Goal: Task Accomplishment & Management: Complete application form

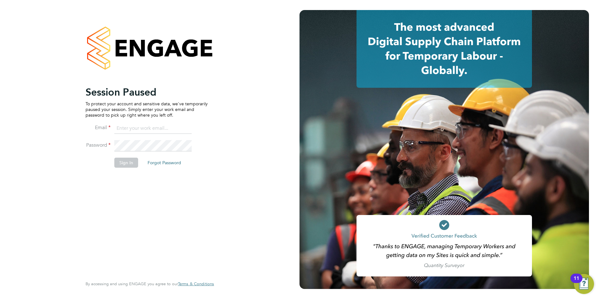
click at [139, 128] on input at bounding box center [152, 128] width 77 height 11
type input "daniel.gwynn@prsjobs.com"
click at [124, 161] on button "Sign In" at bounding box center [126, 163] width 24 height 10
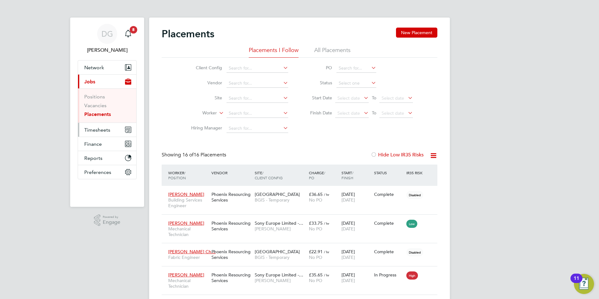
click at [91, 132] on span "Timesheets" at bounding box center [97, 130] width 26 height 6
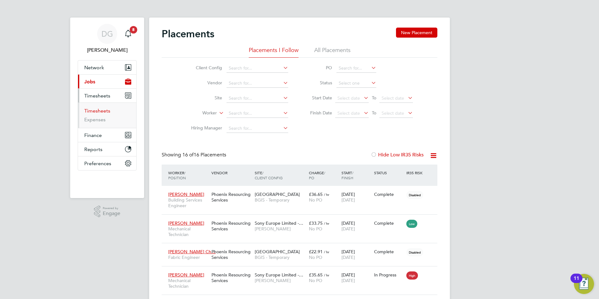
click at [108, 108] on link "Timesheets" at bounding box center [97, 111] width 26 height 6
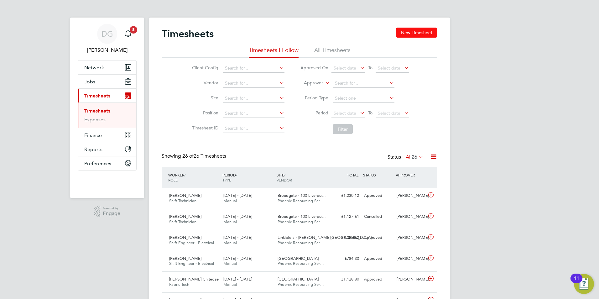
click at [425, 34] on button "New Timesheet" at bounding box center [416, 33] width 41 height 10
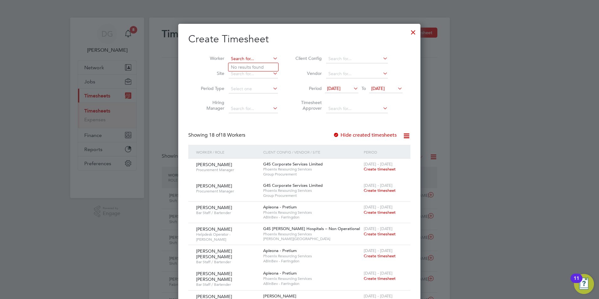
click at [237, 55] on input at bounding box center [253, 59] width 49 height 9
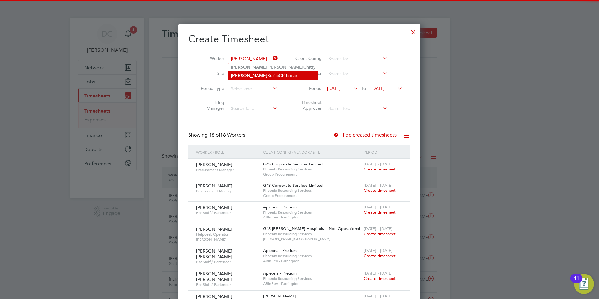
click at [253, 71] on li "Andrew Busile Chit edze" at bounding box center [273, 75] width 90 height 8
type input "[PERSON_NAME] Chitedze"
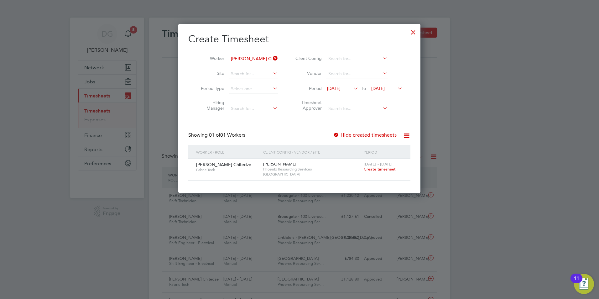
click at [373, 169] on span "Create timesheet" at bounding box center [380, 168] width 32 height 5
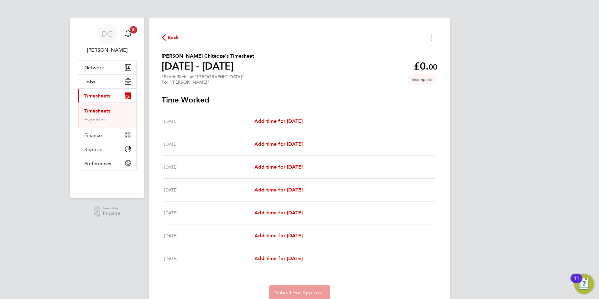
click at [286, 190] on span "Add time for Tue 26 Aug" at bounding box center [278, 190] width 48 height 6
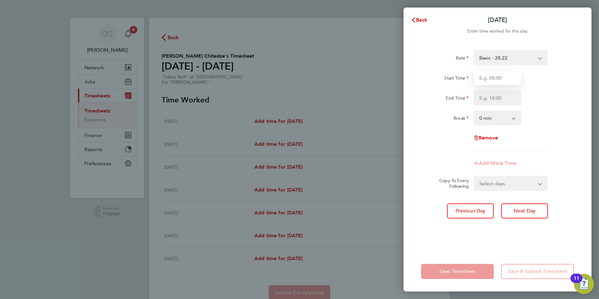
click at [496, 78] on input "Start Time" at bounding box center [498, 77] width 48 height 15
type input "08:00"
click at [494, 96] on input "End Time" at bounding box center [498, 97] width 48 height 15
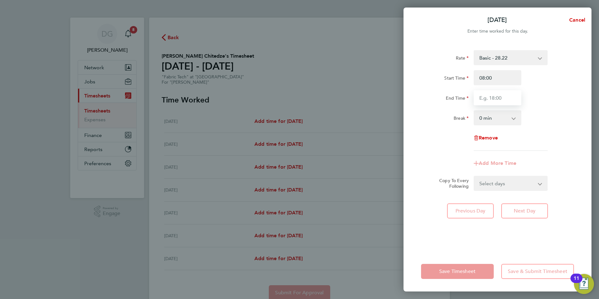
click at [492, 101] on input "End Time" at bounding box center [498, 97] width 48 height 15
type input "17:00"
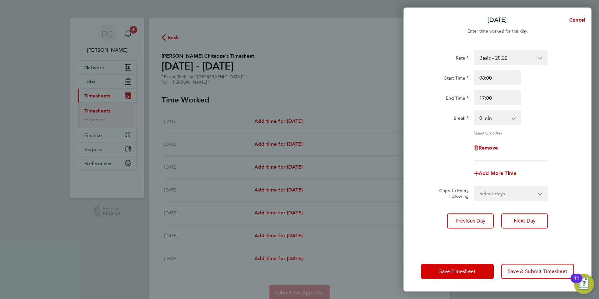
click at [539, 94] on div "End Time 17:00" at bounding box center [498, 97] width 158 height 15
click at [508, 121] on select "0 min 15 min 30 min 45 min 60 min 75 min 90 min" at bounding box center [493, 118] width 39 height 14
select select "60"
click at [474, 111] on select "0 min 15 min 30 min 45 min 60 min 75 min 90 min" at bounding box center [493, 118] width 39 height 14
click at [530, 222] on span "Next Day" at bounding box center [525, 221] width 22 height 6
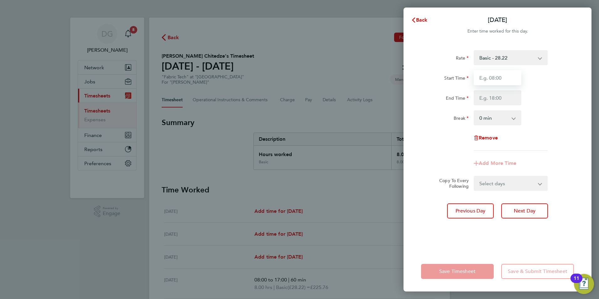
click at [499, 76] on input "Start Time" at bounding box center [498, 77] width 48 height 15
type input "08:00"
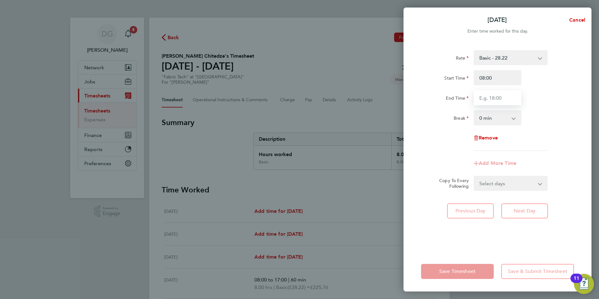
click at [496, 101] on input "End Time" at bounding box center [498, 97] width 48 height 15
type input "17:00"
click at [499, 117] on select "0 min 15 min 30 min 45 min 60 min 75 min 90 min" at bounding box center [493, 118] width 39 height 14
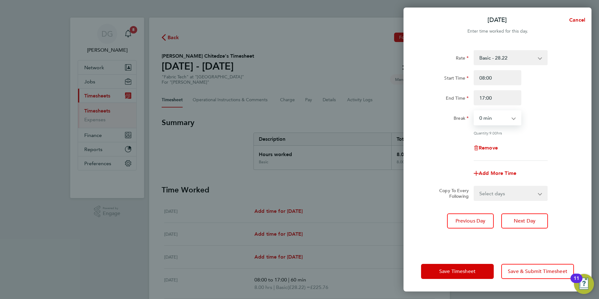
select select "60"
click at [474, 111] on select "0 min 15 min 30 min 45 min 60 min 75 min 90 min" at bounding box center [493, 118] width 39 height 14
click at [533, 219] on span "Next Day" at bounding box center [525, 221] width 22 height 6
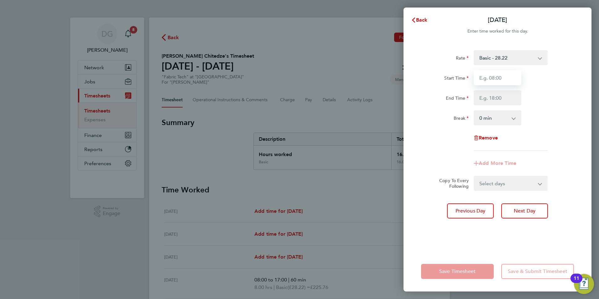
click at [497, 77] on input "Start Time" at bounding box center [498, 77] width 48 height 15
type input "08:00"
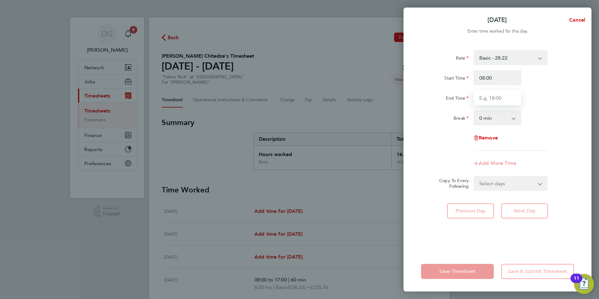
click at [496, 99] on input "End Time" at bounding box center [498, 97] width 48 height 15
type input "17:00"
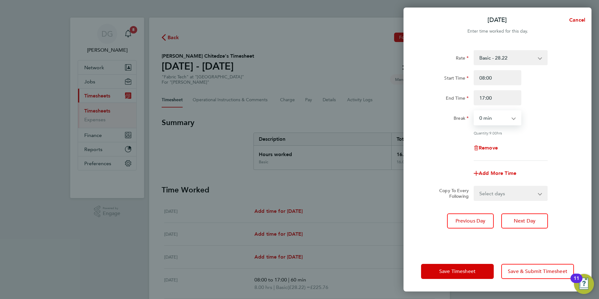
click at [502, 120] on select "0 min 15 min 30 min 45 min 60 min 75 min 90 min" at bounding box center [493, 118] width 39 height 14
select select "60"
click at [474, 111] on select "0 min 15 min 30 min 45 min 60 min 75 min 90 min" at bounding box center [493, 118] width 39 height 14
click at [552, 134] on div "Quantity: 8.00 hrs" at bounding box center [498, 132] width 158 height 5
click at [529, 220] on span "Next Day" at bounding box center [525, 221] width 22 height 6
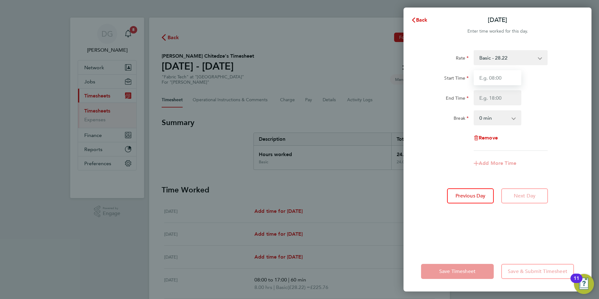
click at [498, 81] on input "Start Time" at bounding box center [498, 77] width 48 height 15
type input "08:00"
click at [501, 99] on input "End Time" at bounding box center [498, 97] width 48 height 15
type input "17:00"
click at [509, 120] on select "0 min 15 min 30 min 45 min 60 min 75 min 90 min" at bounding box center [493, 118] width 39 height 14
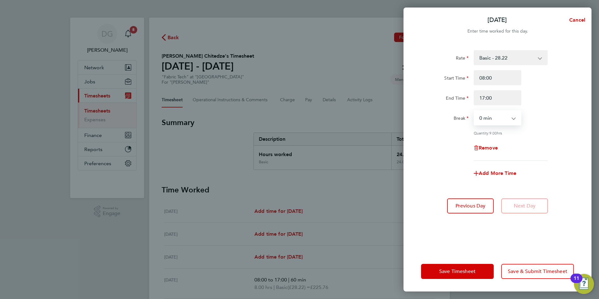
select select "60"
click at [474, 111] on select "0 min 15 min 30 min 45 min 60 min 75 min 90 min" at bounding box center [493, 118] width 39 height 14
click at [560, 137] on div "Rate Basic - 28.22 Fab Tech - 20.80 Start Time 08:00 End Time 17:00 Break 0 min…" at bounding box center [497, 105] width 153 height 111
click at [535, 270] on span "Save & Submit Timesheet" at bounding box center [538, 271] width 60 height 6
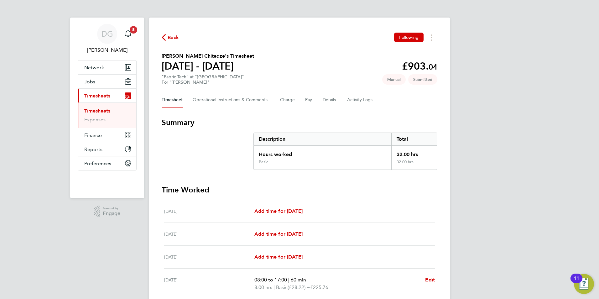
click at [92, 110] on link "Timesheets" at bounding box center [97, 111] width 26 height 6
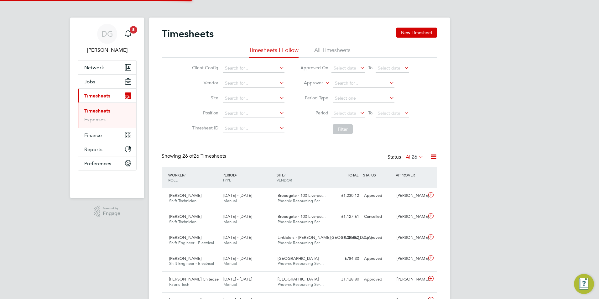
scroll to position [16, 55]
click at [407, 32] on button "New Timesheet" at bounding box center [416, 33] width 41 height 10
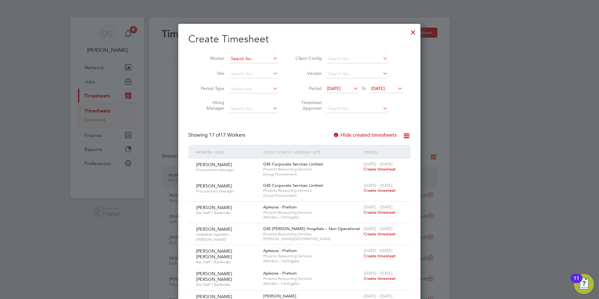
click at [248, 57] on input at bounding box center [253, 59] width 49 height 9
click at [244, 86] on li "Kojo Nkansah" at bounding box center [253, 84] width 51 height 8
type input "Kojo Nkansah"
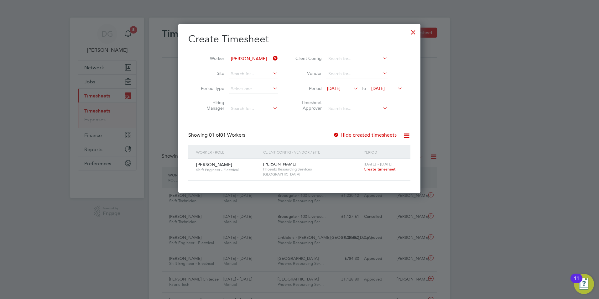
click at [374, 168] on span "Create timesheet" at bounding box center [380, 168] width 32 height 5
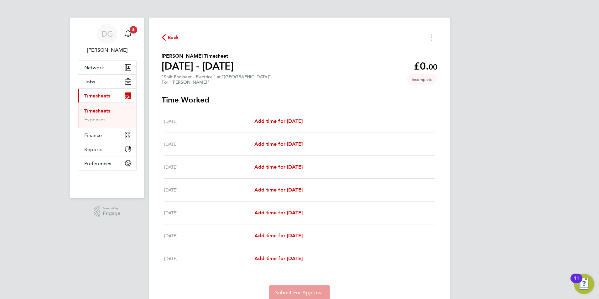
click at [108, 94] on span "Timesheets" at bounding box center [97, 96] width 26 height 6
click at [175, 41] on span "Back" at bounding box center [174, 38] width 12 height 8
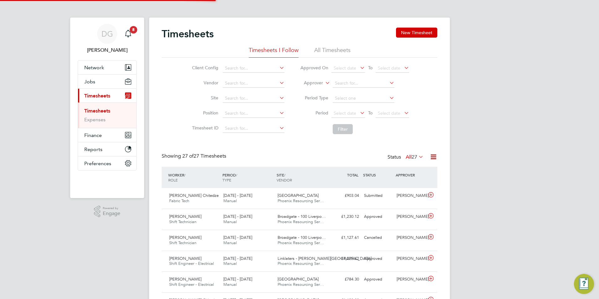
scroll to position [16, 55]
click at [359, 114] on icon at bounding box center [359, 112] width 0 height 9
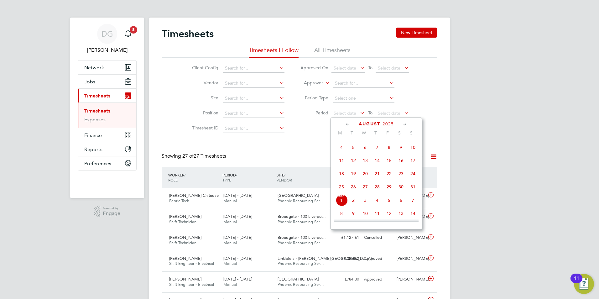
click at [399, 179] on span "23" at bounding box center [401, 174] width 12 height 12
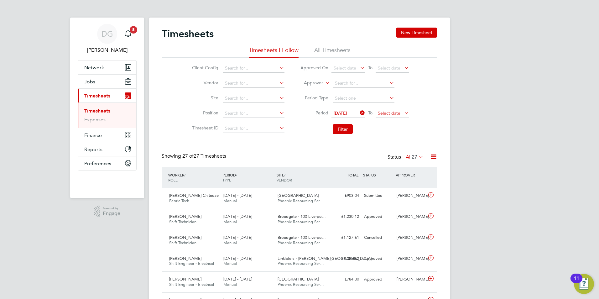
click at [399, 114] on span "Select date" at bounding box center [389, 113] width 23 height 6
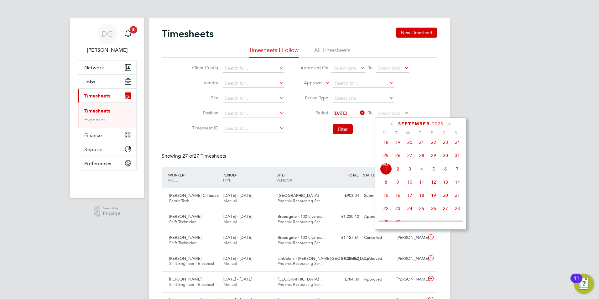
click at [435, 161] on span "29" at bounding box center [434, 155] width 12 height 12
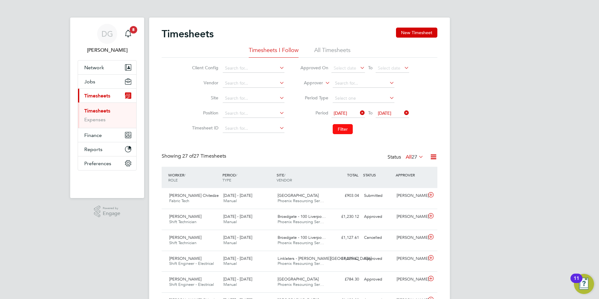
click at [343, 130] on button "Filter" at bounding box center [343, 129] width 20 height 10
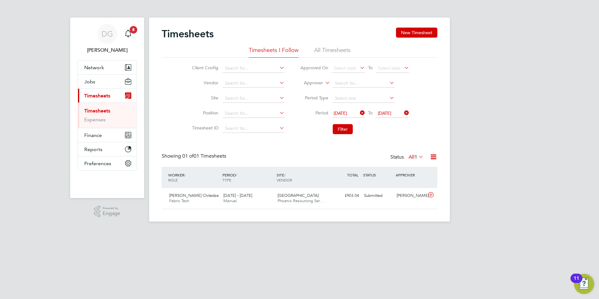
click at [359, 113] on icon at bounding box center [359, 112] width 0 height 9
click at [403, 111] on icon at bounding box center [403, 112] width 0 height 9
click at [324, 82] on icon at bounding box center [324, 81] width 0 height 6
click at [315, 91] on li "Worker" at bounding box center [307, 90] width 31 height 8
click at [338, 81] on input at bounding box center [364, 83] width 62 height 9
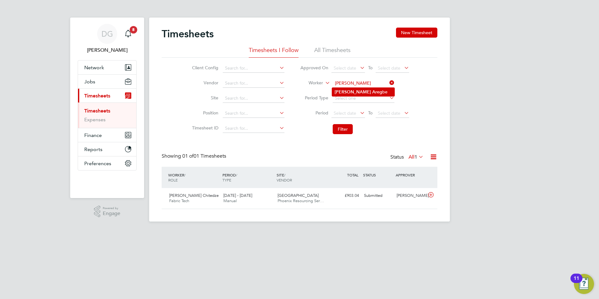
click at [348, 89] on b "Joshua" at bounding box center [353, 91] width 36 height 5
type input "[PERSON_NAME]"
click at [338, 127] on button "Filter" at bounding box center [343, 129] width 20 height 10
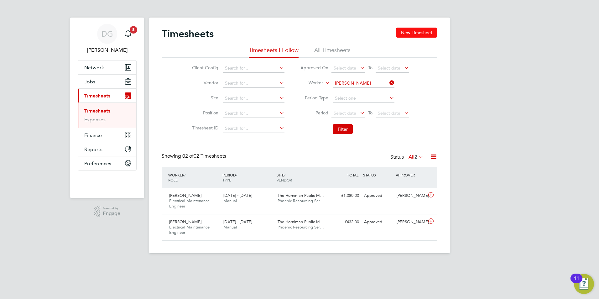
click at [423, 34] on button "New Timesheet" at bounding box center [416, 33] width 41 height 10
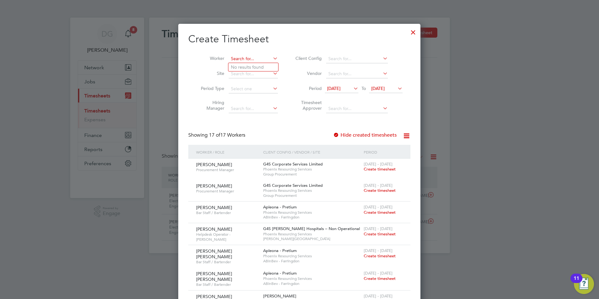
click at [240, 57] on input at bounding box center [253, 59] width 49 height 9
click at [264, 70] on li "Joshua Aregbe" at bounding box center [257, 67] width 58 height 8
type input "[PERSON_NAME]"
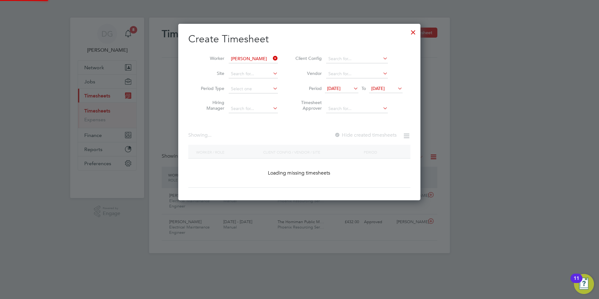
scroll to position [177, 243]
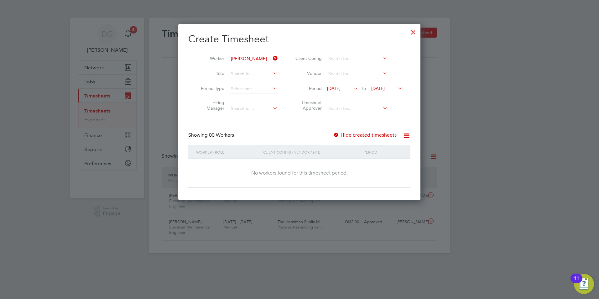
click at [352, 90] on icon at bounding box center [352, 88] width 0 height 9
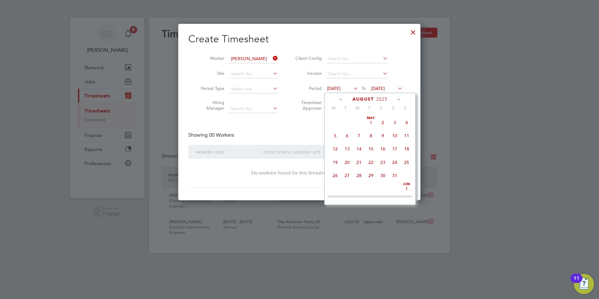
scroll to position [231, 0]
click at [394, 148] on span "23" at bounding box center [395, 143] width 12 height 12
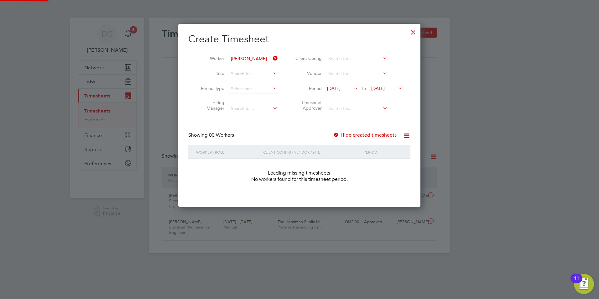
scroll to position [177, 243]
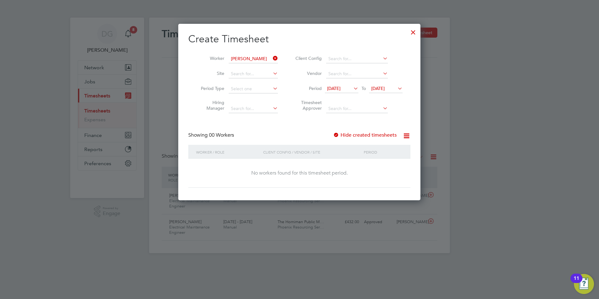
click at [385, 91] on span "25 Aug 2025" at bounding box center [377, 89] width 13 height 6
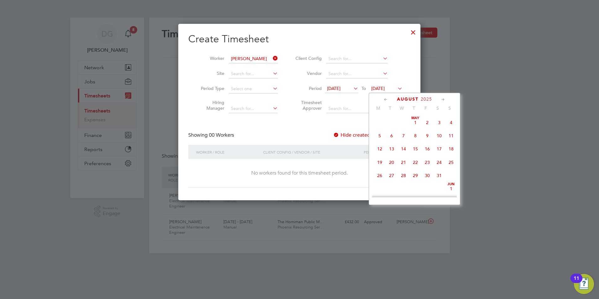
scroll to position [244, 0]
click at [426, 149] on span "29" at bounding box center [427, 143] width 12 height 12
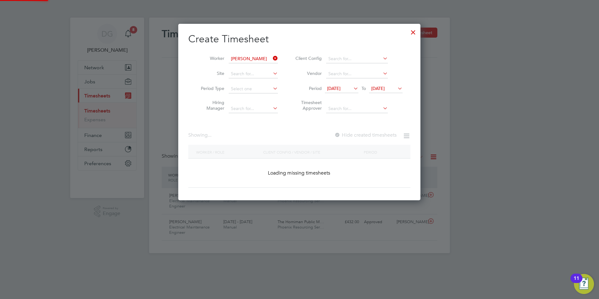
scroll to position [177, 243]
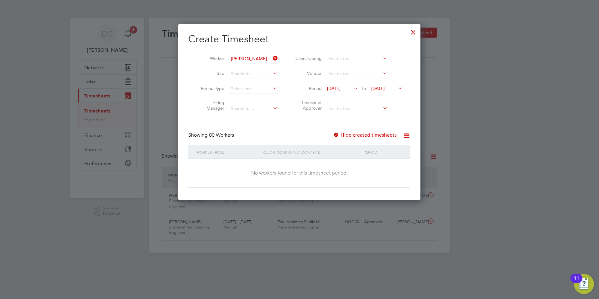
click at [275, 172] on div "No workers found for this timesheet period." at bounding box center [300, 173] width 210 height 7
click at [414, 32] on div at bounding box center [413, 30] width 11 height 11
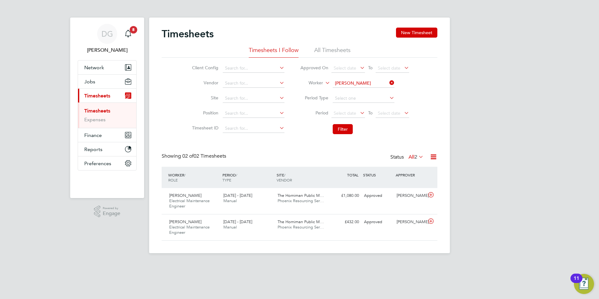
scroll to position [21, 55]
click at [105, 111] on link "Timesheets" at bounding box center [97, 111] width 26 height 6
click at [333, 55] on li "All Timesheets" at bounding box center [332, 51] width 36 height 11
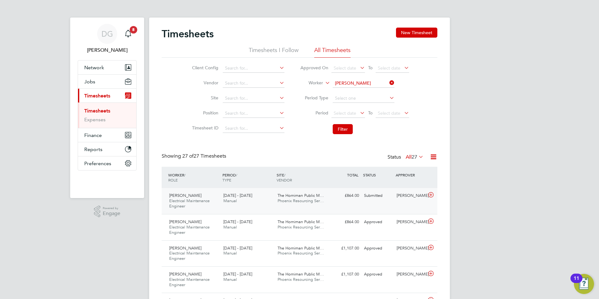
click at [322, 207] on div "Joshua Aregbe Electrical Maintenance Engineer 23 - 29 Aug 2025 23 - 29 Aug 2025…" at bounding box center [300, 201] width 276 height 26
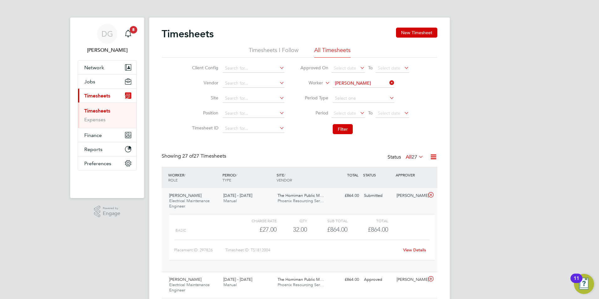
click at [410, 248] on link "View Details" at bounding box center [414, 249] width 23 height 5
click at [373, 81] on input at bounding box center [364, 83] width 62 height 9
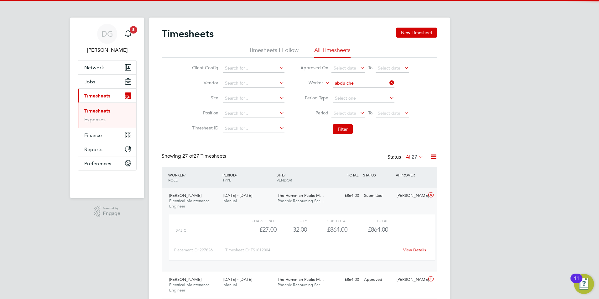
click at [378, 94] on li "Abdu Che way" at bounding box center [363, 92] width 62 height 8
type input "[PERSON_NAME]"
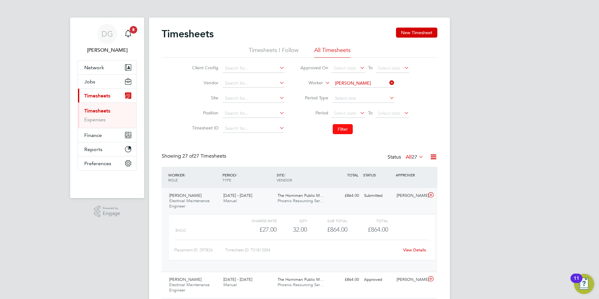
click at [340, 130] on button "Filter" at bounding box center [343, 129] width 20 height 10
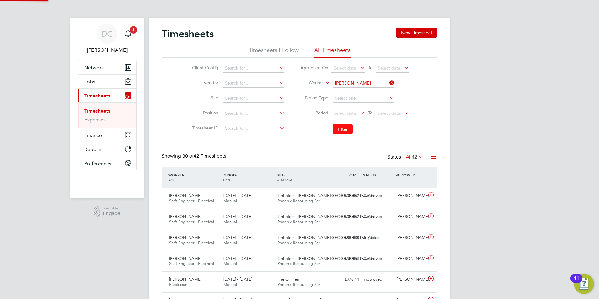
scroll to position [16, 55]
click at [420, 32] on button "New Timesheet" at bounding box center [416, 33] width 41 height 10
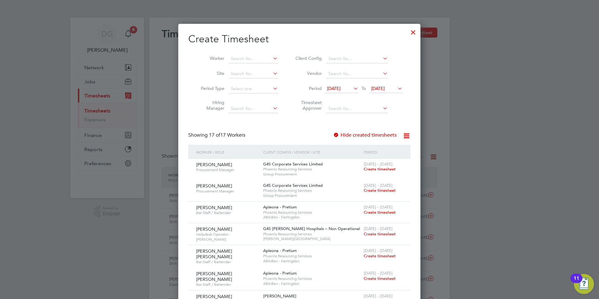
click at [352, 87] on icon at bounding box center [352, 88] width 0 height 9
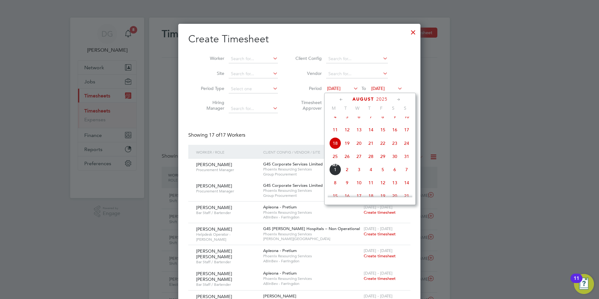
click at [395, 149] on span "23" at bounding box center [395, 143] width 12 height 12
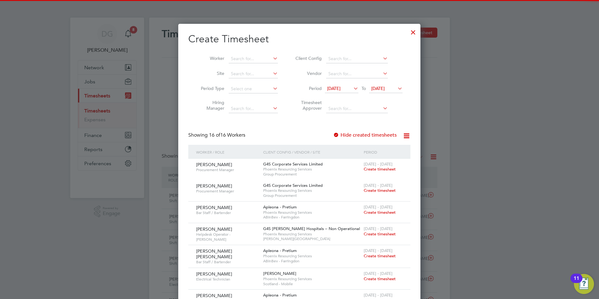
click at [390, 84] on li "Period 23 Aug 2025 To 25 Aug 2025" at bounding box center [348, 88] width 125 height 15
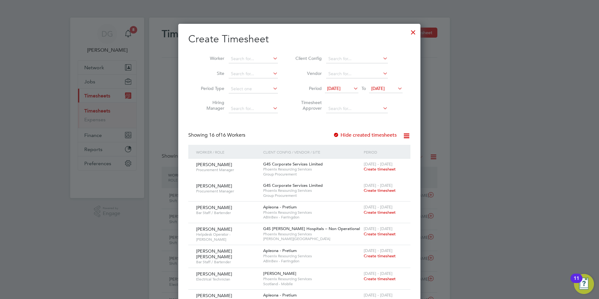
click at [385, 89] on span "25 Aug 2025" at bounding box center [377, 89] width 13 height 6
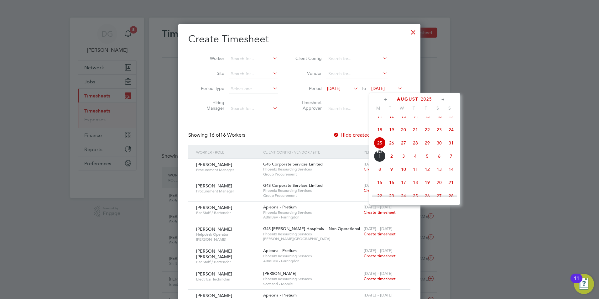
click at [431, 149] on span "29" at bounding box center [427, 143] width 12 height 12
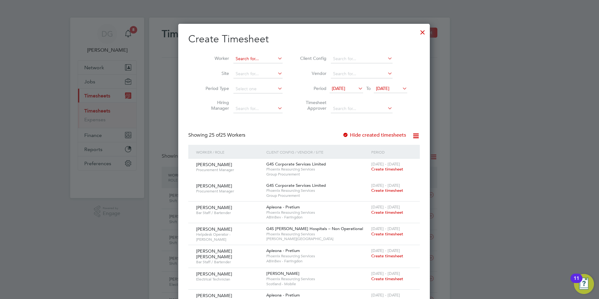
click at [241, 58] on input at bounding box center [257, 59] width 49 height 9
click at [241, 65] on b "Abdu" at bounding box center [236, 67] width 11 height 5
type input "[PERSON_NAME]"
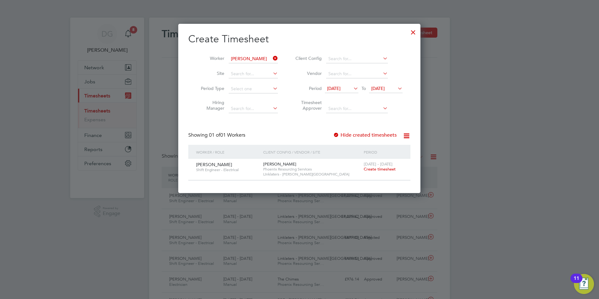
click at [371, 169] on span "Create timesheet" at bounding box center [380, 168] width 32 height 5
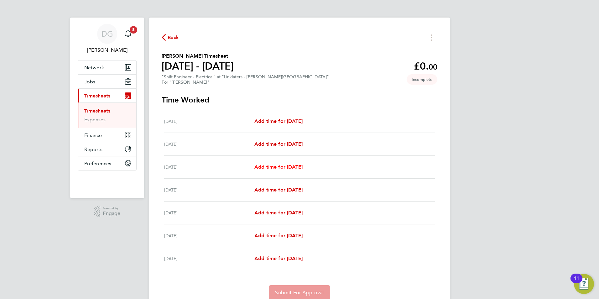
click at [284, 165] on span "Add time for Mon 25 Aug" at bounding box center [278, 167] width 48 height 6
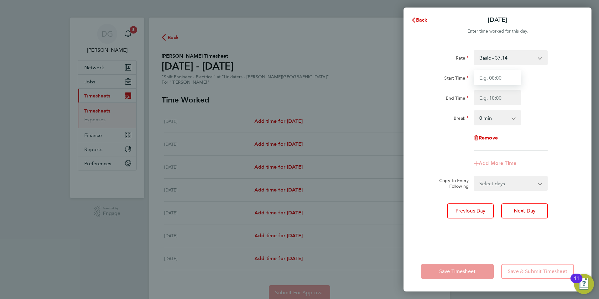
click at [489, 77] on input "Start Time" at bounding box center [498, 77] width 48 height 15
type input "07:00"
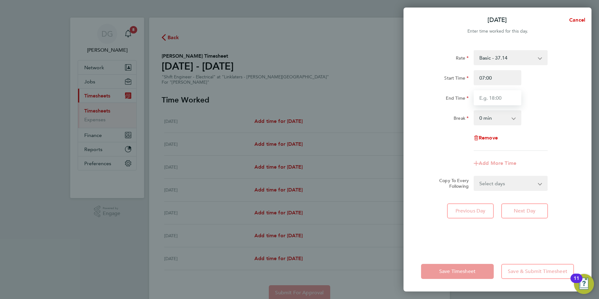
click at [483, 98] on input "End Time" at bounding box center [498, 97] width 48 height 15
type input "17:00"
click at [571, 186] on div "Copy To Every Following Select days Day Tuesday Wednesday Thursday Friday" at bounding box center [498, 183] width 158 height 15
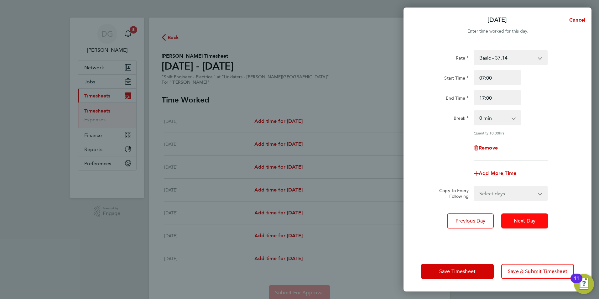
click at [529, 219] on span "Next Day" at bounding box center [525, 221] width 22 height 6
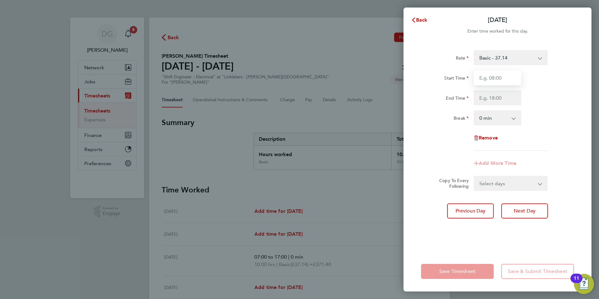
click at [506, 81] on input "Start Time" at bounding box center [498, 77] width 48 height 15
type input "07:00"
click at [506, 99] on input "End Time" at bounding box center [498, 97] width 48 height 15
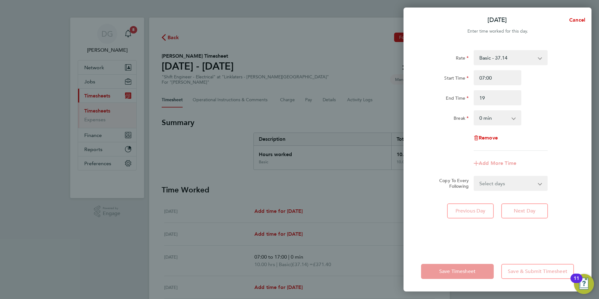
type input "19:00"
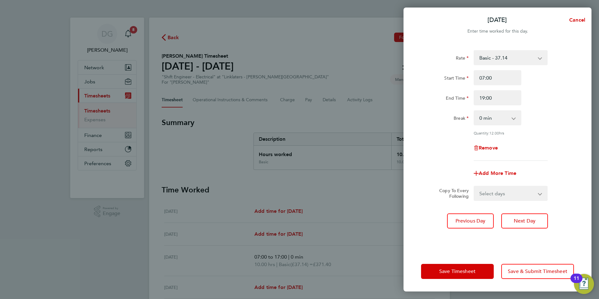
click at [381, 213] on div "Tue 26 Aug Cancel Enter time worked for this day. Rate Basic - 37.14 Start Time…" at bounding box center [299, 149] width 599 height 299
click at [476, 222] on span "Previous Day" at bounding box center [471, 221] width 30 height 6
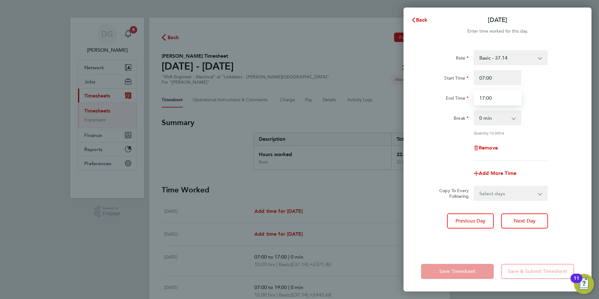
click at [484, 98] on input "17:00" at bounding box center [498, 97] width 48 height 15
type input "19:00"
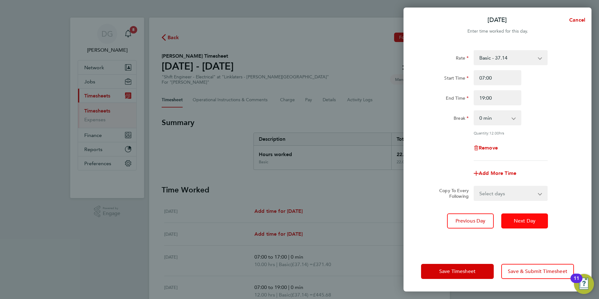
click at [521, 220] on span "Next Day" at bounding box center [525, 221] width 22 height 6
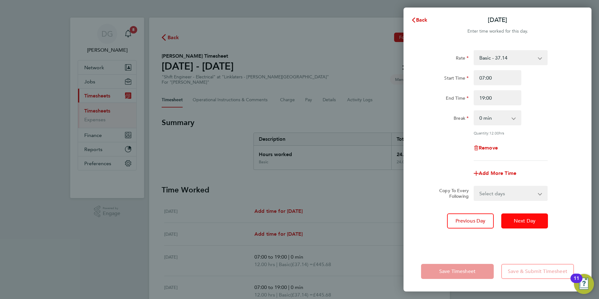
click at [522, 226] on button "Next Day" at bounding box center [524, 220] width 47 height 15
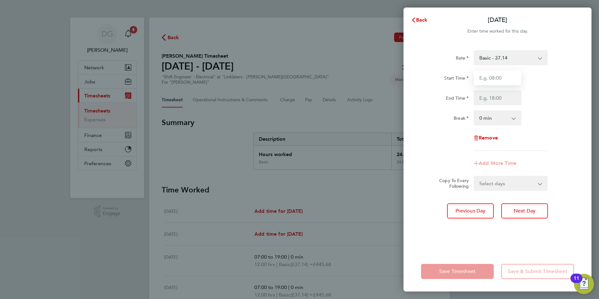
click at [503, 76] on input "Start Time" at bounding box center [498, 77] width 48 height 15
type input "07:00"
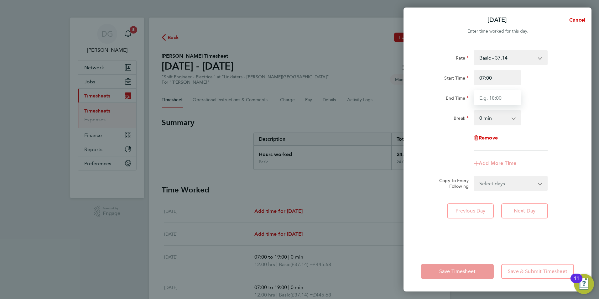
click at [504, 96] on input "End Time" at bounding box center [498, 97] width 48 height 15
type input "19:00"
click at [559, 122] on div "Break 0 min 15 min 30 min 45 min 60 min 75 min 90 min" at bounding box center [498, 117] width 158 height 15
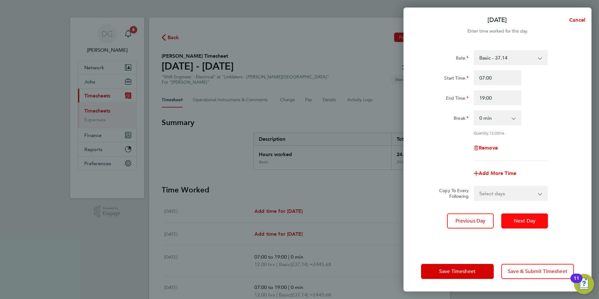
click at [536, 218] on button "Next Day" at bounding box center [524, 220] width 47 height 15
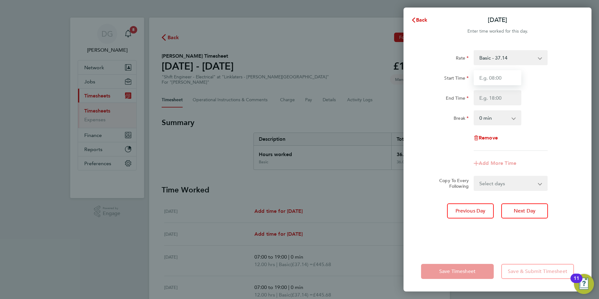
click at [492, 80] on input "Start Time" at bounding box center [498, 77] width 48 height 15
type input "07:00"
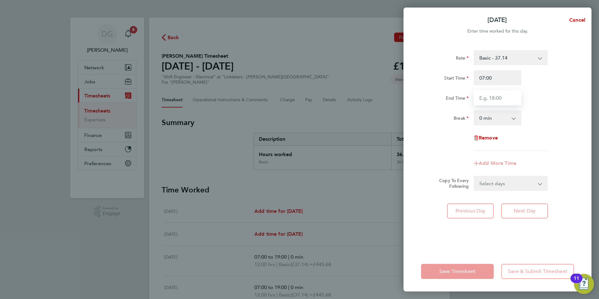
click at [497, 98] on input "End Time" at bounding box center [498, 97] width 48 height 15
type input "19:00"
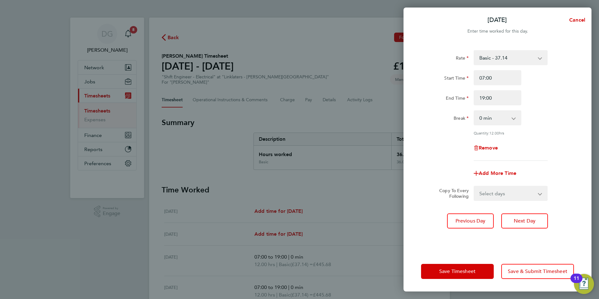
click at [541, 115] on div "Break 0 min 15 min 30 min 45 min 60 min 75 min 90 min" at bounding box center [498, 117] width 158 height 15
click at [528, 272] on span "Save & Submit Timesheet" at bounding box center [538, 271] width 60 height 6
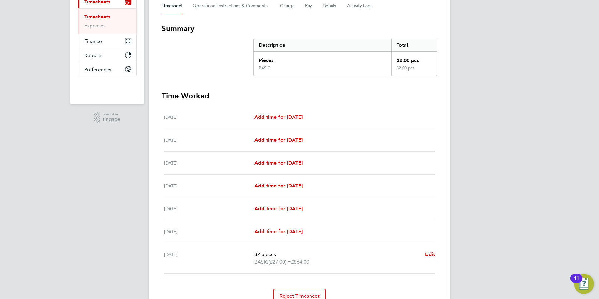
scroll to position [89, 0]
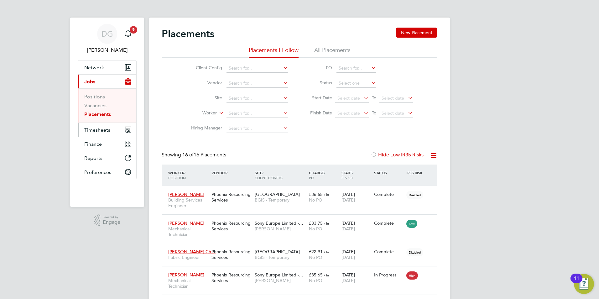
click at [94, 129] on span "Timesheets" at bounding box center [97, 130] width 26 height 6
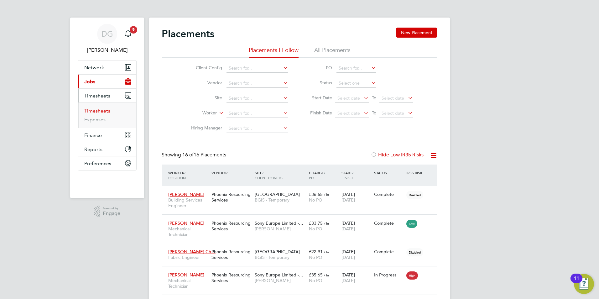
click at [95, 112] on link "Timesheets" at bounding box center [97, 111] width 26 height 6
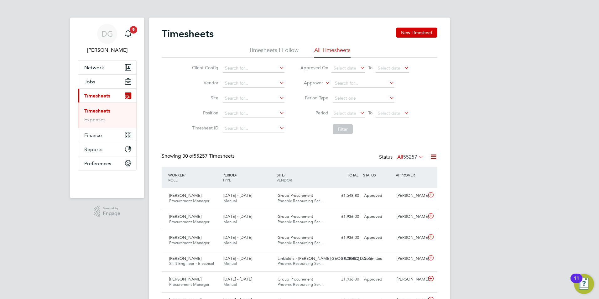
click at [254, 47] on li "Timesheets I Follow" at bounding box center [274, 51] width 50 height 11
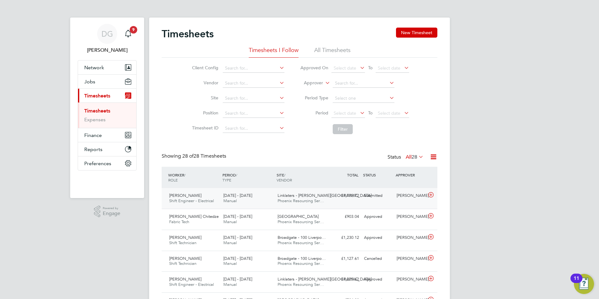
click at [316, 204] on div "Linklaters - Milton House Phoenix Resourcing Ser…" at bounding box center [302, 199] width 54 height 16
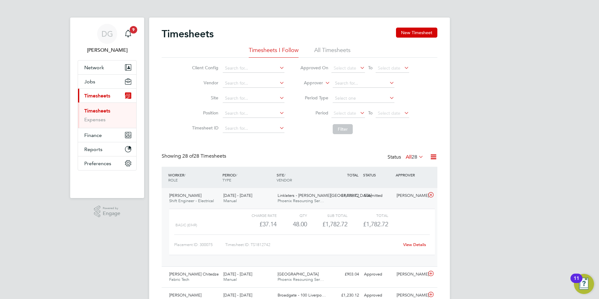
click at [416, 244] on link "View Details" at bounding box center [414, 244] width 23 height 5
click at [419, 243] on link "View Details" at bounding box center [414, 244] width 23 height 5
click at [431, 196] on icon at bounding box center [431, 194] width 8 height 5
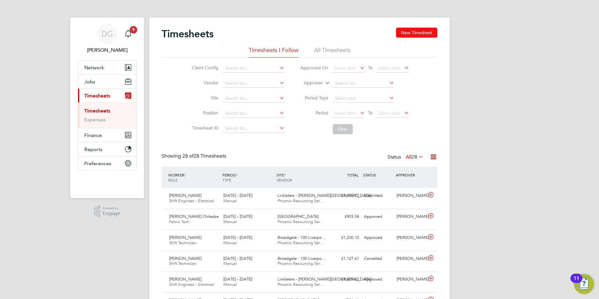
click at [416, 32] on button "New Timesheet" at bounding box center [416, 33] width 41 height 10
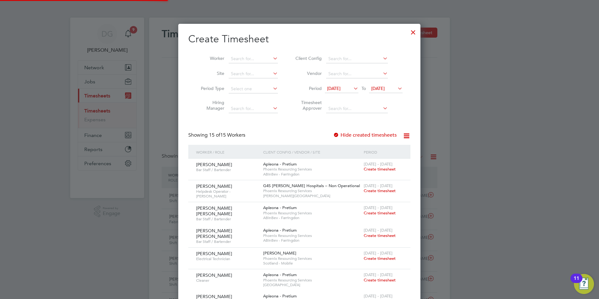
scroll to position [600, 243]
click at [245, 60] on input at bounding box center [253, 59] width 49 height 9
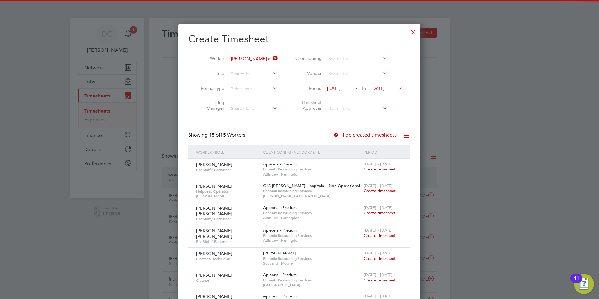
click at [269, 70] on b "All" at bounding box center [272, 67] width 6 height 5
type input "[PERSON_NAME]"
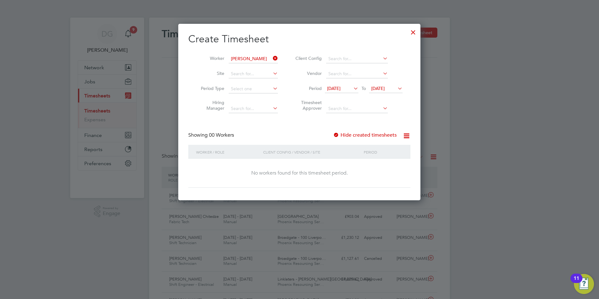
scroll to position [177, 243]
click at [352, 87] on icon at bounding box center [352, 88] width 0 height 9
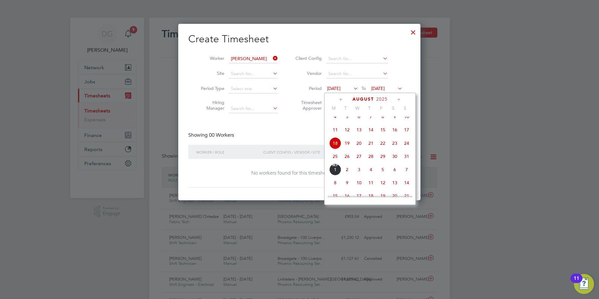
click at [392, 149] on span "23" at bounding box center [395, 143] width 12 height 12
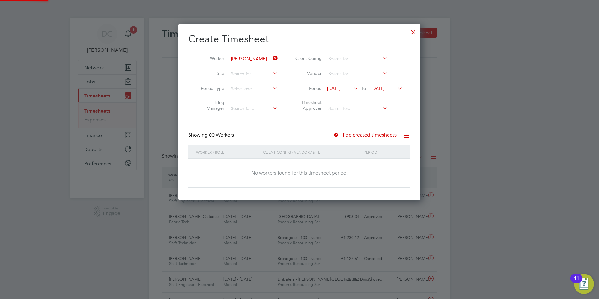
scroll to position [177, 243]
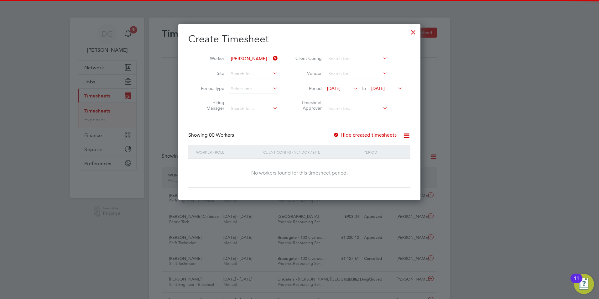
click at [396, 88] on icon at bounding box center [396, 88] width 0 height 9
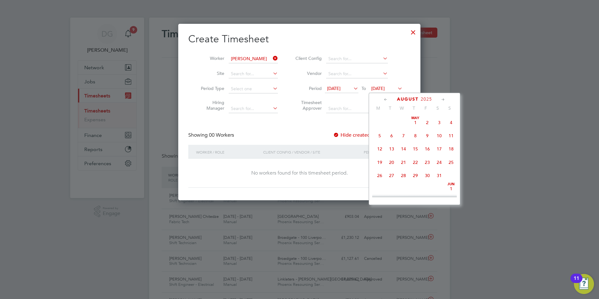
scroll to position [244, 0]
click at [428, 149] on span "29" at bounding box center [427, 143] width 12 height 12
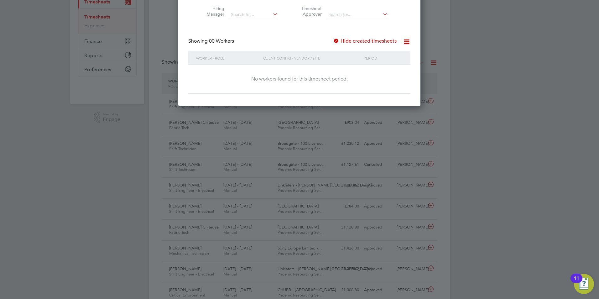
scroll to position [0, 0]
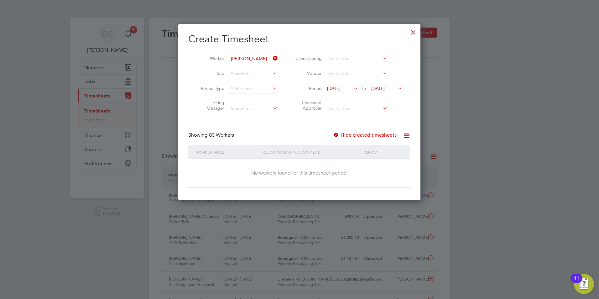
click at [280, 149] on div "Client Config / Vendor / Site" at bounding box center [312, 152] width 101 height 14
click at [322, 135] on div "Showing 00 Workers Hide created timesheets" at bounding box center [299, 138] width 222 height 13
click at [322, 133] on div "Showing 00 Workers Hide created timesheets" at bounding box center [299, 138] width 222 height 13
drag, startPoint x: 322, startPoint y: 133, endPoint x: 314, endPoint y: 131, distance: 8.7
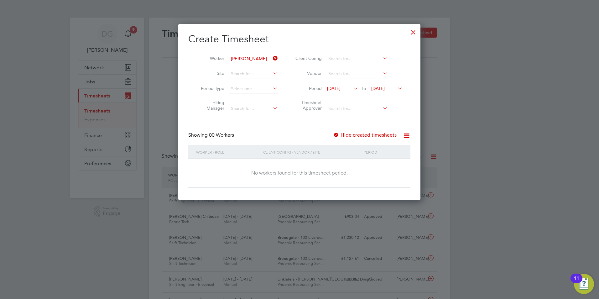
click at [314, 131] on div "Create Timesheet Worker Nigel Alleyne Site Period Type Hiring Manager Client Co…" at bounding box center [299, 110] width 222 height 155
click at [412, 32] on div at bounding box center [413, 30] width 11 height 11
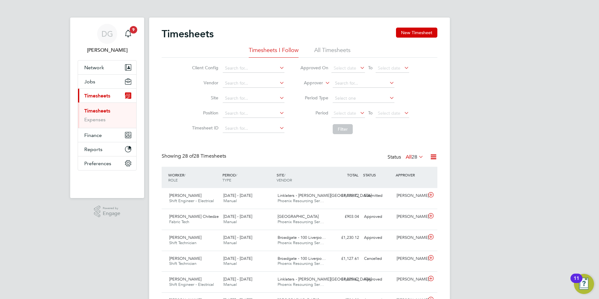
scroll to position [16, 55]
click at [427, 34] on button "New Timesheet" at bounding box center [416, 33] width 41 height 10
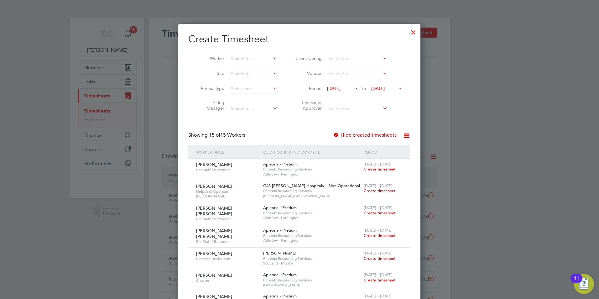
click at [341, 87] on span "18 Aug 2025" at bounding box center [333, 89] width 13 height 6
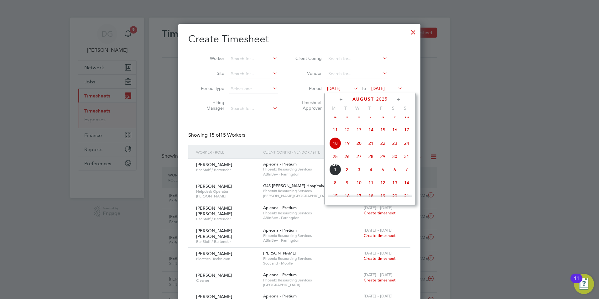
click at [384, 149] on span "22" at bounding box center [383, 143] width 12 height 12
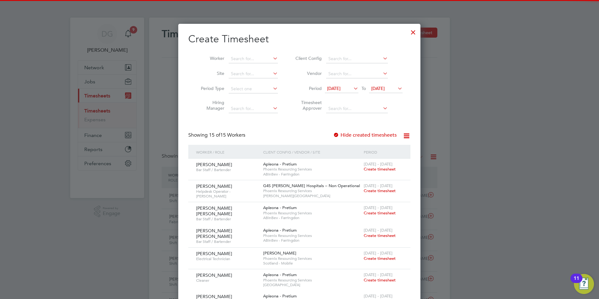
click at [385, 86] on span "25 Aug 2025" at bounding box center [377, 89] width 13 height 6
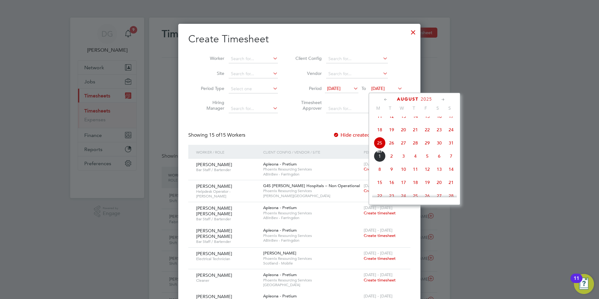
click at [435, 149] on span "30" at bounding box center [439, 143] width 12 height 12
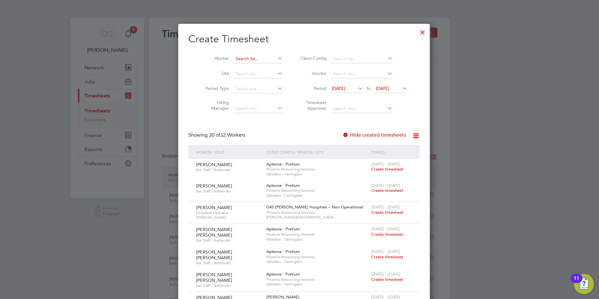
click at [258, 55] on input at bounding box center [257, 59] width 49 height 9
click at [269, 65] on b "Alleyne" at bounding box center [287, 67] width 36 height 5
type input "[PERSON_NAME]"
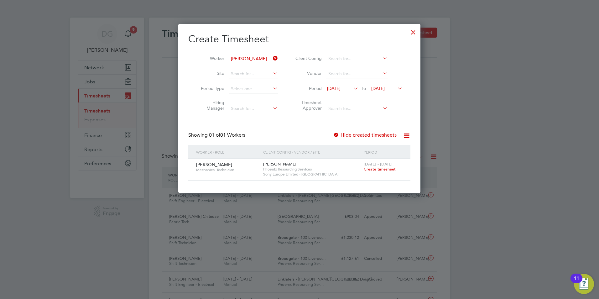
click at [352, 88] on icon at bounding box center [352, 88] width 0 height 9
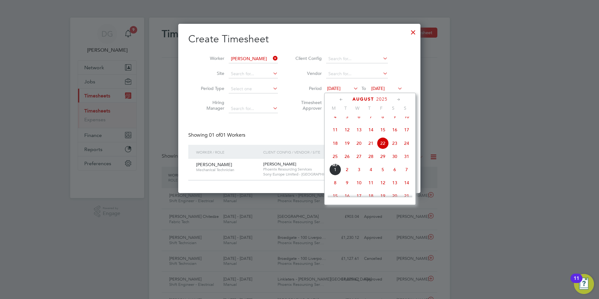
click at [380, 160] on span "29" at bounding box center [383, 156] width 12 height 12
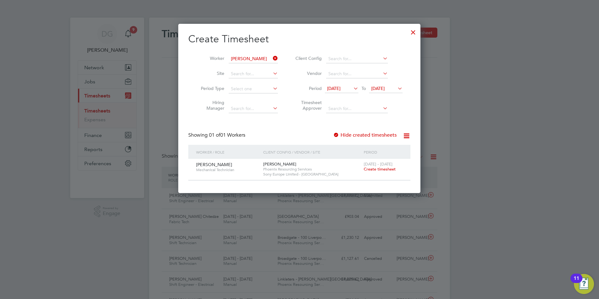
click at [360, 88] on span "To" at bounding box center [364, 88] width 8 height 8
click at [352, 88] on icon at bounding box center [352, 88] width 0 height 9
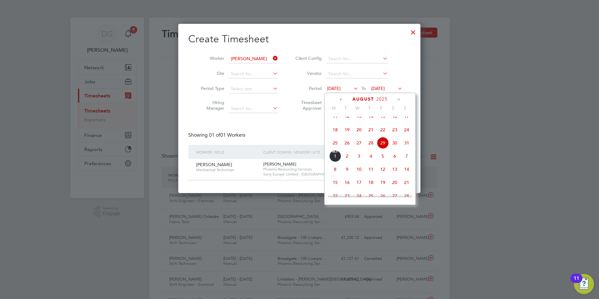
click at [383, 135] on span "22" at bounding box center [383, 130] width 12 height 12
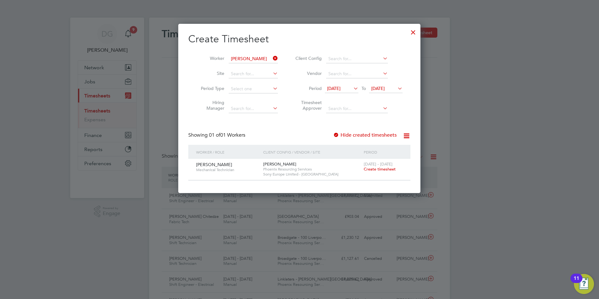
click at [385, 87] on span "30 Aug 2025" at bounding box center [377, 89] width 13 height 6
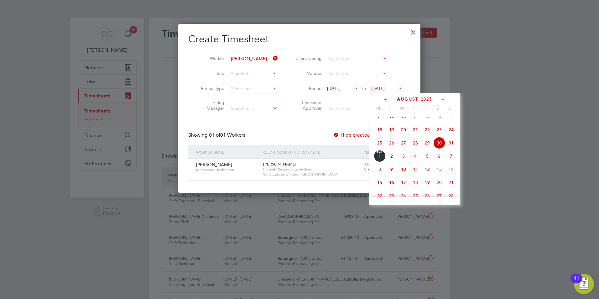
click at [425, 147] on span "29" at bounding box center [427, 143] width 12 height 12
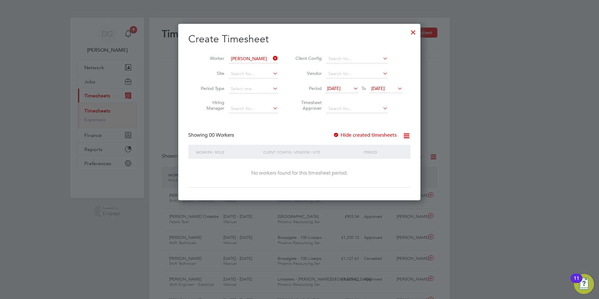
click at [415, 34] on div at bounding box center [413, 30] width 11 height 11
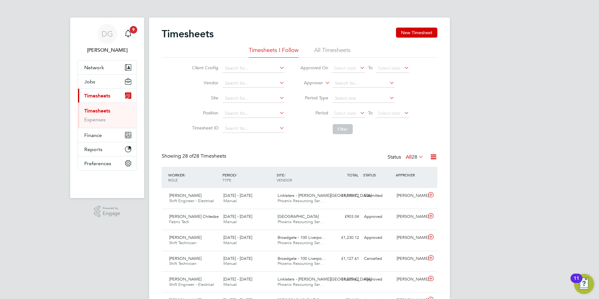
click at [327, 47] on li "All Timesheets" at bounding box center [332, 51] width 36 height 11
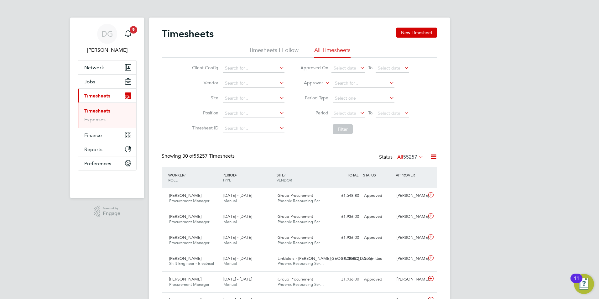
click at [324, 81] on icon at bounding box center [324, 81] width 0 height 6
click at [316, 88] on li "Worker" at bounding box center [307, 90] width 31 height 8
click at [340, 86] on input at bounding box center [364, 83] width 62 height 9
click at [372, 89] on b "Alleyne" at bounding box center [390, 91] width 36 height 5
type input "[PERSON_NAME]"
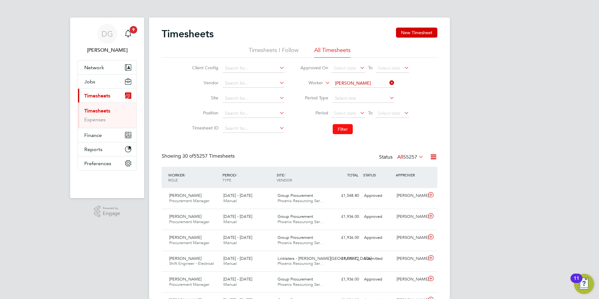
click at [340, 130] on button "Filter" at bounding box center [343, 129] width 20 height 10
click at [336, 204] on div "Nigel Alleyne Mechanical Technician 23 - 29 Aug 2025 23 - 29 Aug 2025 Manual So…" at bounding box center [300, 198] width 276 height 21
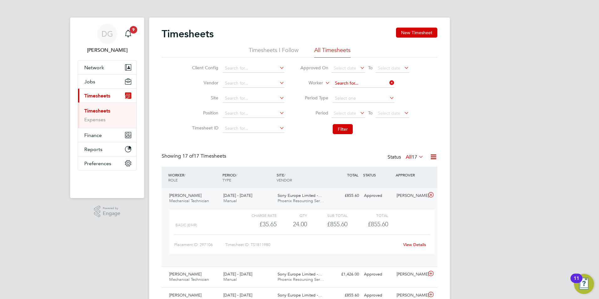
click at [362, 82] on input at bounding box center [364, 83] width 62 height 9
click at [372, 91] on b "Aregbe" at bounding box center [379, 91] width 15 height 5
type input "[PERSON_NAME]"
click at [347, 129] on button "Filter" at bounding box center [343, 129] width 20 height 10
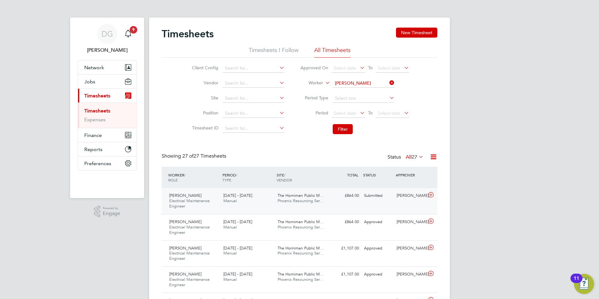
click at [349, 203] on div "Joshua Aregbe Electrical Maintenance Engineer 23 - 29 Aug 2025 23 - 29 Aug 2025…" at bounding box center [300, 201] width 276 height 26
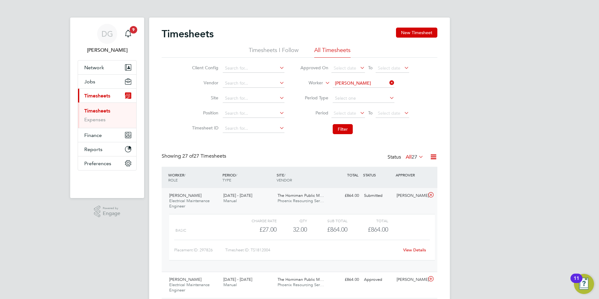
click at [417, 248] on link "View Details" at bounding box center [414, 249] width 23 height 5
click at [371, 82] on input at bounding box center [364, 83] width 62 height 9
click at [365, 98] on li "[PERSON_NAME]" at bounding box center [370, 100] width 77 height 8
type input "[PERSON_NAME]"
click at [342, 126] on button "Filter" at bounding box center [343, 129] width 20 height 10
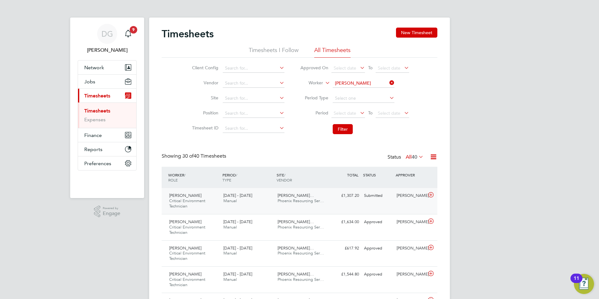
click at [352, 206] on div "Shirley Jeyarajah Critical Environment Technician 23 - 29 Aug 2025 23 - 29 Aug …" at bounding box center [300, 201] width 276 height 26
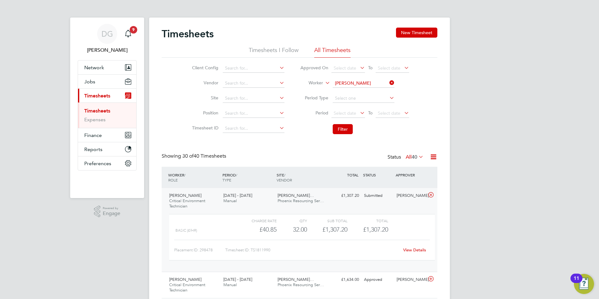
click at [411, 249] on link "View Details" at bounding box center [414, 249] width 23 height 5
click at [376, 79] on li "Worker Shirley Jeyarajah" at bounding box center [354, 83] width 125 height 15
click at [375, 83] on input at bounding box center [364, 83] width 62 height 9
click at [337, 81] on input "dmitri lap" at bounding box center [364, 83] width 62 height 9
click at [369, 93] on li "Dimitri Lap tev" at bounding box center [363, 92] width 62 height 8
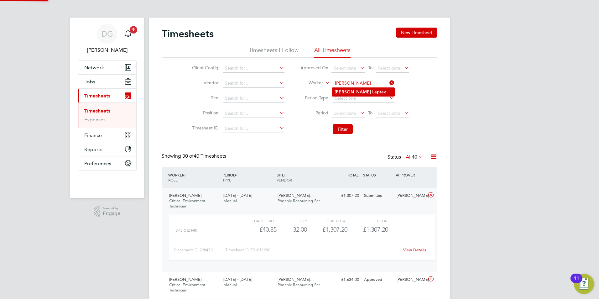
type input "[PERSON_NAME]"
click at [338, 133] on button "Filter" at bounding box center [343, 129] width 20 height 10
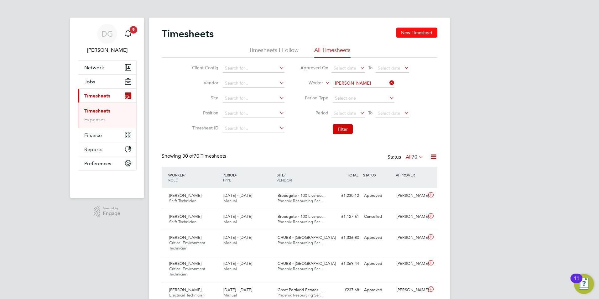
click at [419, 31] on button "New Timesheet" at bounding box center [416, 33] width 41 height 10
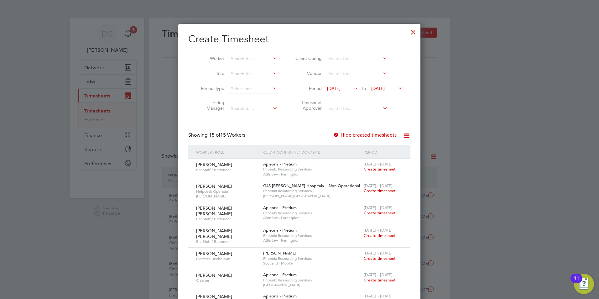
scroll to position [600, 243]
click at [254, 59] on input at bounding box center [253, 59] width 49 height 9
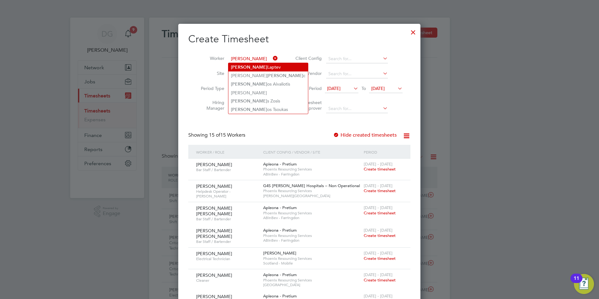
click at [265, 65] on li "Dimitri Laptev" at bounding box center [268, 67] width 80 height 8
type input "[PERSON_NAME]"
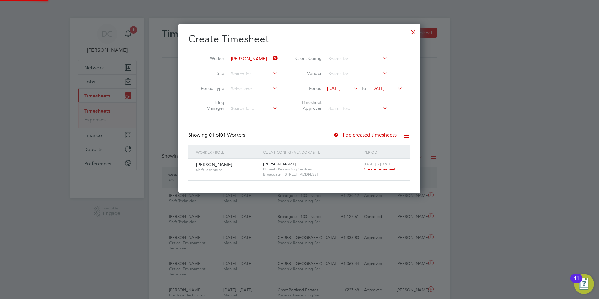
scroll to position [169, 243]
click at [374, 169] on span "Create timesheet" at bounding box center [380, 168] width 32 height 5
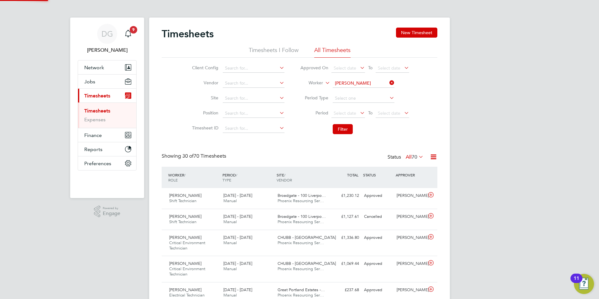
scroll to position [21, 55]
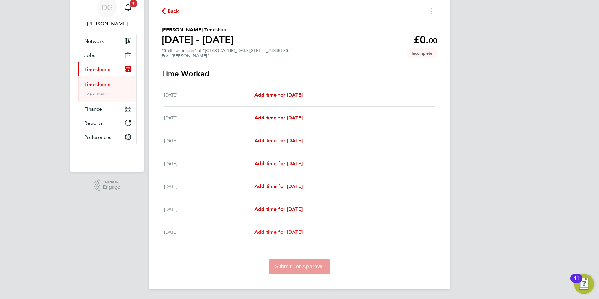
click at [293, 230] on span "Add time for Fri 29 Aug" at bounding box center [278, 232] width 48 height 6
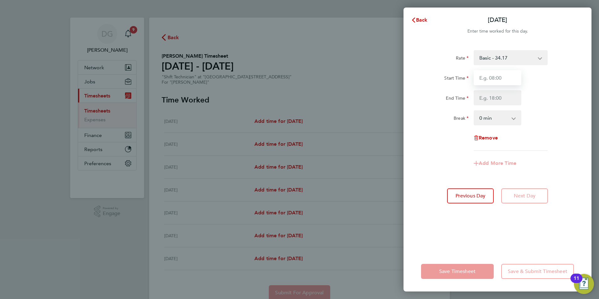
click at [495, 80] on input "Start Time" at bounding box center [498, 77] width 48 height 15
type input "19:00"
click at [496, 102] on input "End Time" at bounding box center [498, 97] width 48 height 15
type input "07:00"
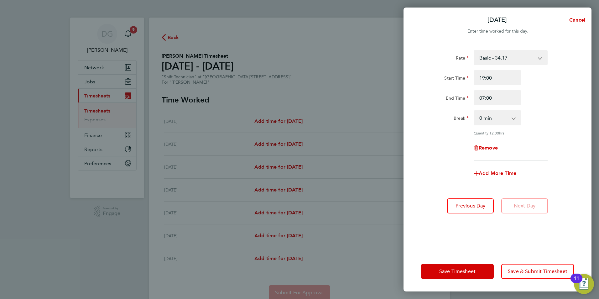
drag, startPoint x: 412, startPoint y: 158, endPoint x: 412, endPoint y: 155, distance: 3.5
click at [413, 158] on div "Rate Basic - 34.17 18/08/25 PAYE - 34.17 Start Time 19:00 End Time 07:00 Break …" at bounding box center [498, 147] width 188 height 209
click at [539, 271] on span "Save & Submit Timesheet" at bounding box center [538, 271] width 60 height 6
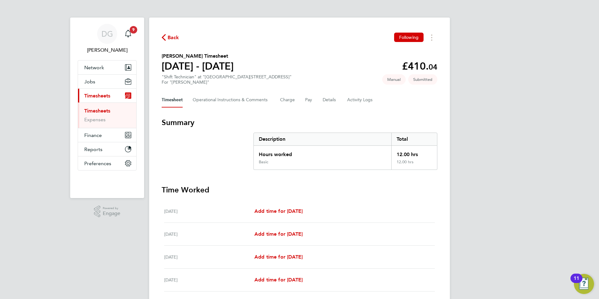
click at [171, 40] on span "Back" at bounding box center [174, 38] width 12 height 8
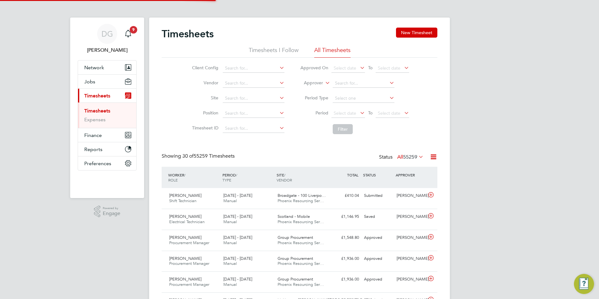
scroll to position [16, 55]
click at [324, 84] on icon at bounding box center [324, 81] width 0 height 6
click at [314, 91] on li "Worker" at bounding box center [307, 90] width 31 height 8
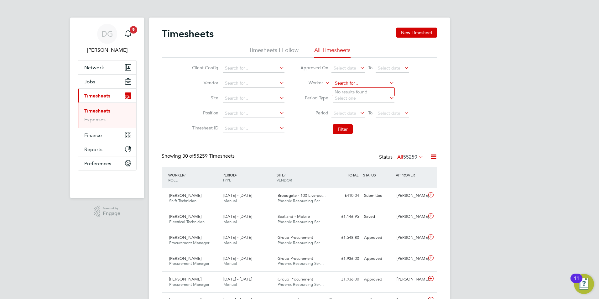
click at [349, 81] on input at bounding box center [364, 83] width 62 height 9
click at [356, 109] on li "Kojo Nkansah" at bounding box center [363, 108] width 62 height 8
type input "Kojo Nkansah"
click at [348, 130] on button "Filter" at bounding box center [343, 129] width 20 height 10
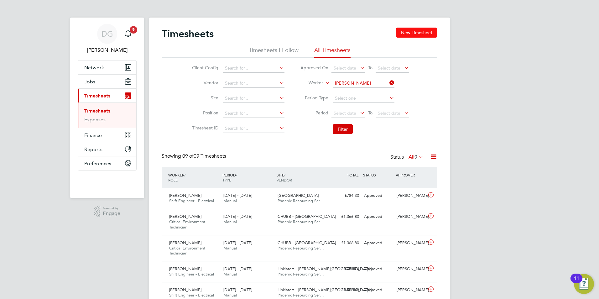
click at [428, 33] on button "New Timesheet" at bounding box center [416, 33] width 41 height 10
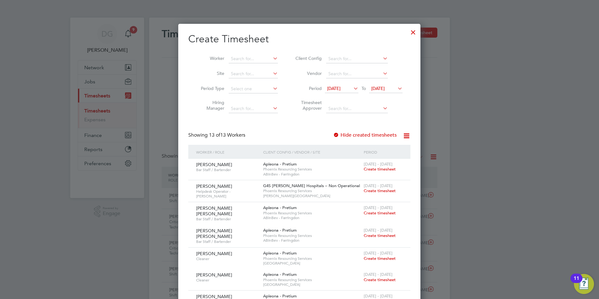
click at [352, 88] on icon at bounding box center [352, 88] width 0 height 9
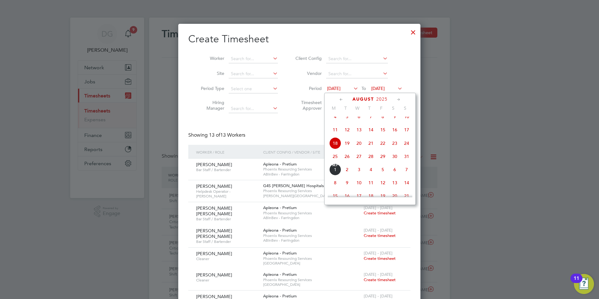
click at [392, 147] on span "23" at bounding box center [395, 143] width 12 height 12
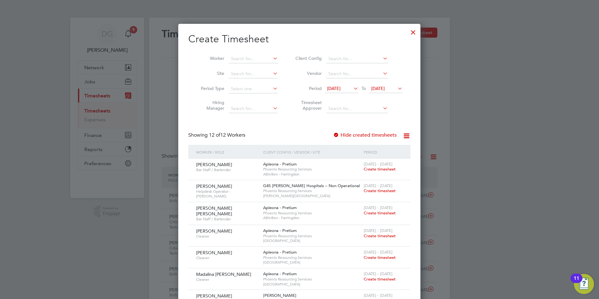
click at [394, 83] on li "Period 23 Aug 2025 To 25 Aug 2025" at bounding box center [348, 88] width 125 height 15
click at [385, 88] on span "25 Aug 2025" at bounding box center [377, 89] width 13 height 6
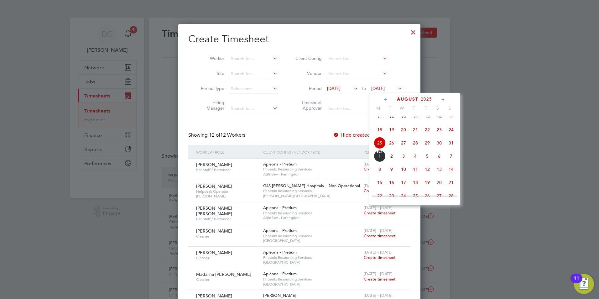
click at [430, 149] on span "29" at bounding box center [427, 143] width 12 height 12
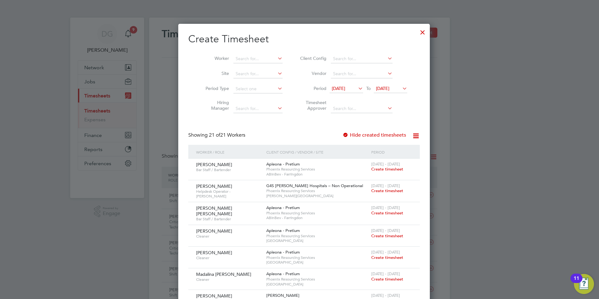
click at [386, 73] on icon at bounding box center [386, 73] width 0 height 9
click at [253, 57] on input at bounding box center [257, 59] width 49 height 9
click at [255, 82] on li "Kojo Nkansah" at bounding box center [253, 84] width 51 height 8
type input "Kojo Nkansah"
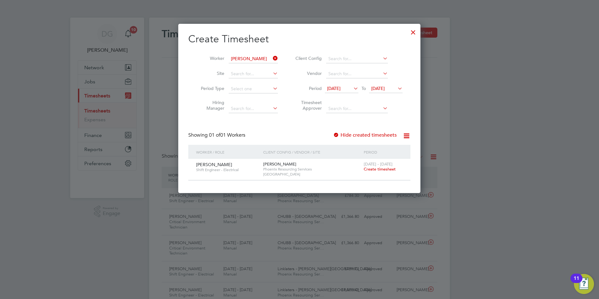
click at [272, 59] on icon at bounding box center [272, 58] width 0 height 9
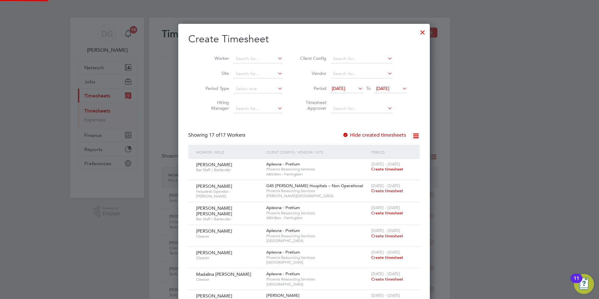
scroll to position [516, 243]
click at [417, 32] on div at bounding box center [422, 30] width 11 height 11
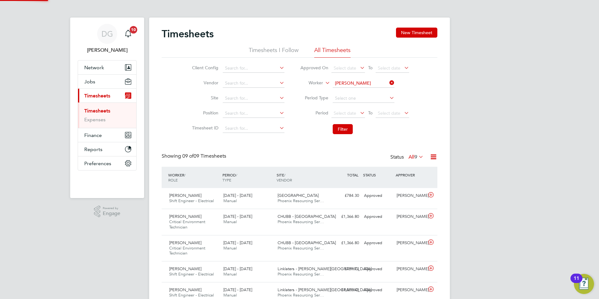
scroll to position [21, 55]
click at [364, 82] on input at bounding box center [364, 83] width 62 height 9
click at [357, 96] on li "Aasim Javed" at bounding box center [363, 100] width 62 height 8
type input "[PERSON_NAME]"
click at [343, 132] on button "Filter" at bounding box center [343, 129] width 20 height 10
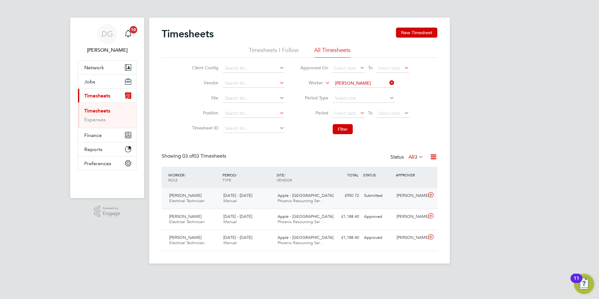
click at [327, 193] on div "Apple - London Phoenix Resourcing Ser…" at bounding box center [302, 199] width 54 height 16
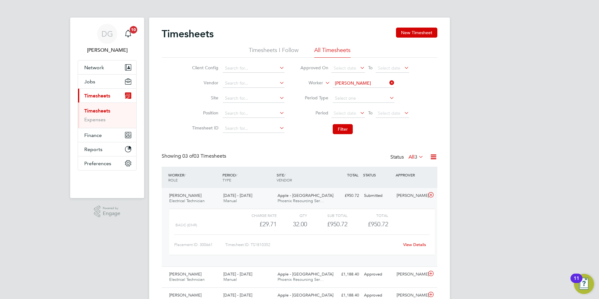
click at [410, 243] on link "View Details" at bounding box center [414, 244] width 23 height 5
click at [371, 82] on input at bounding box center [364, 83] width 62 height 9
click at [368, 88] on li "Alama Bayo" at bounding box center [363, 92] width 62 height 8
type input "Alama Bayo"
click at [338, 127] on button "Filter" at bounding box center [343, 129] width 20 height 10
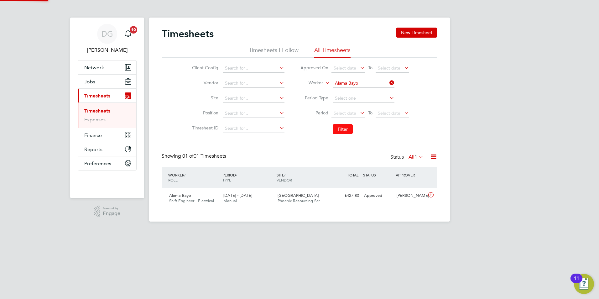
scroll to position [16, 55]
click at [338, 203] on div "Alama Bayo Shift Engineer - Electrical 23 - 29 Aug 2025 23 - 29 Aug 2025 Manual…" at bounding box center [300, 198] width 276 height 21
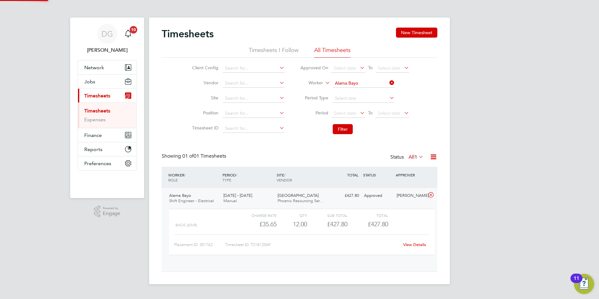
scroll to position [11, 61]
click at [418, 247] on link "View Details" at bounding box center [414, 244] width 23 height 5
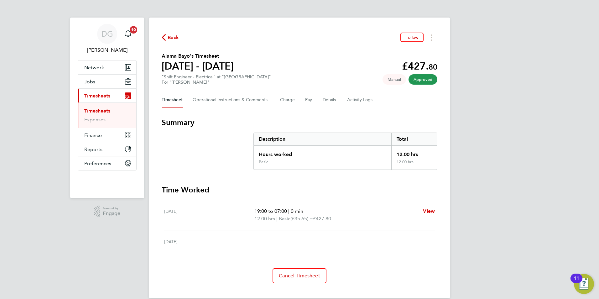
click at [91, 109] on link "Timesheets" at bounding box center [97, 111] width 26 height 6
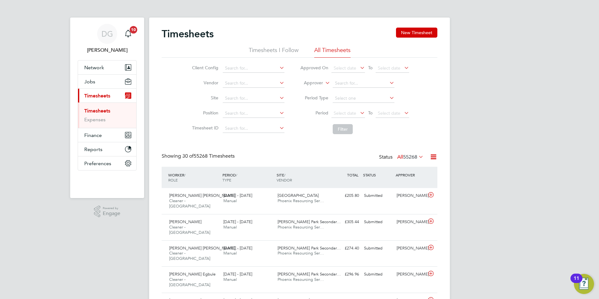
click at [324, 83] on icon at bounding box center [324, 81] width 0 height 6
click at [312, 88] on li "Worker" at bounding box center [307, 90] width 31 height 8
click at [337, 79] on input at bounding box center [364, 83] width 62 height 9
click at [342, 89] on b "Abdu" at bounding box center [340, 91] width 11 height 5
type input "[PERSON_NAME]"
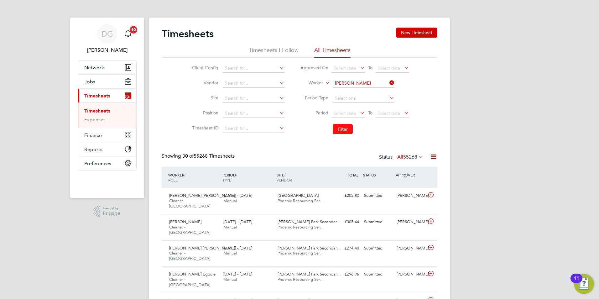
click at [344, 128] on button "Filter" at bounding box center [343, 129] width 20 height 10
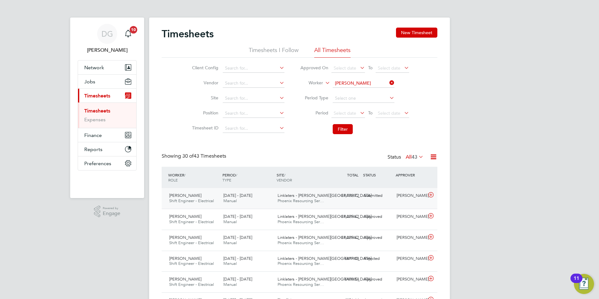
click at [378, 198] on div "Submitted" at bounding box center [378, 196] width 33 height 10
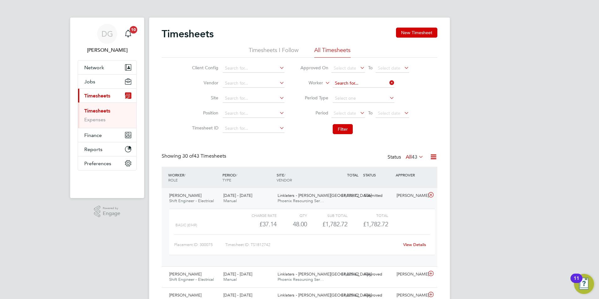
click at [374, 83] on input at bounding box center [364, 83] width 62 height 9
click at [363, 98] on li "[PERSON_NAME]" at bounding box center [370, 100] width 77 height 8
type input "[PERSON_NAME]"
click at [342, 134] on button "Filter" at bounding box center [343, 129] width 20 height 10
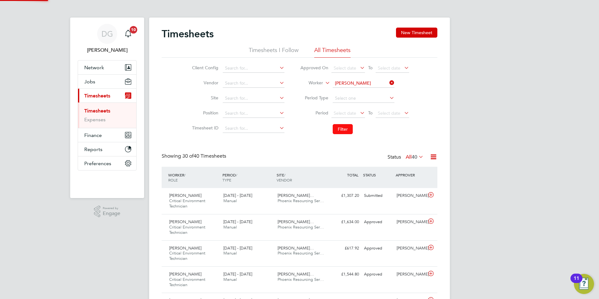
scroll to position [21, 55]
